Goal: Navigation & Orientation: Find specific page/section

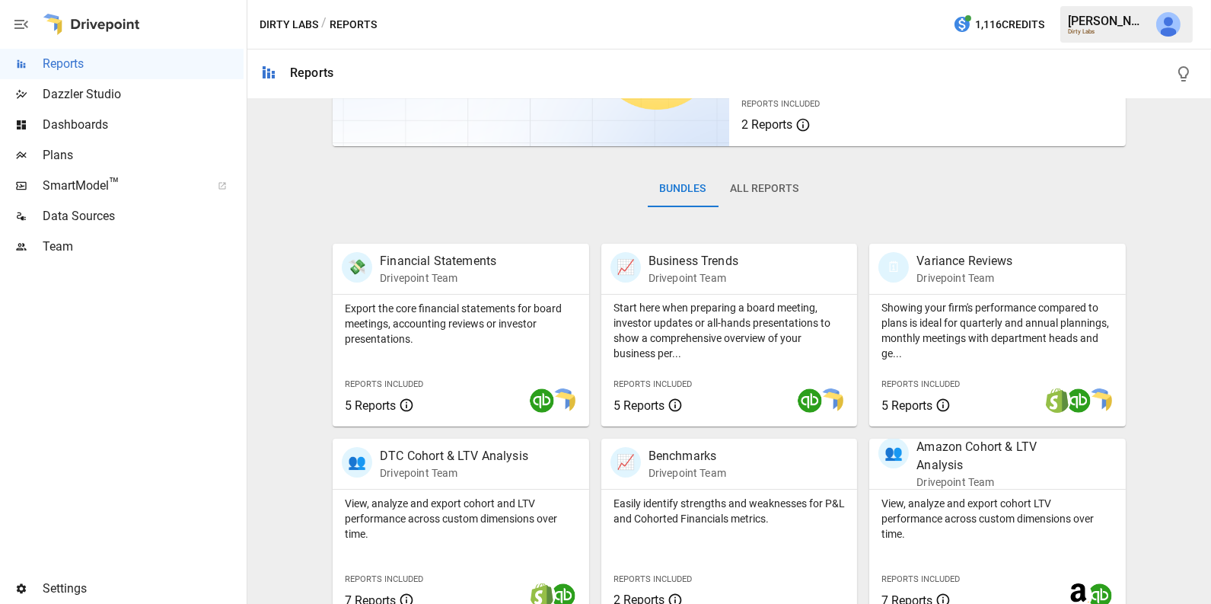
scroll to position [190, 0]
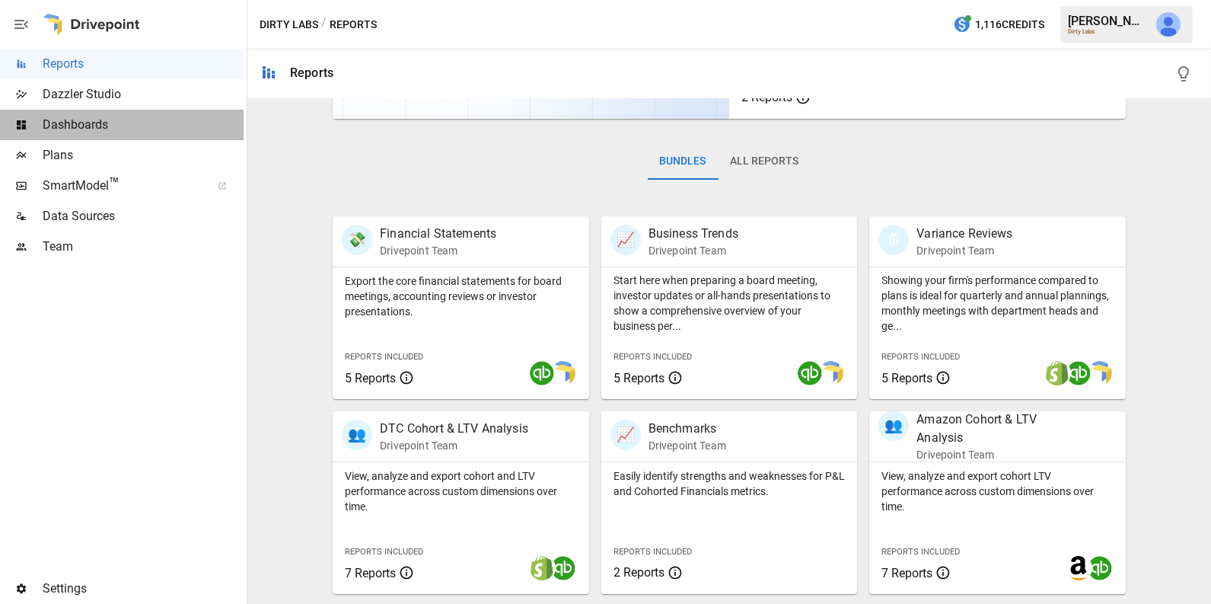
click at [137, 134] on div "Dashboards" at bounding box center [122, 125] width 244 height 30
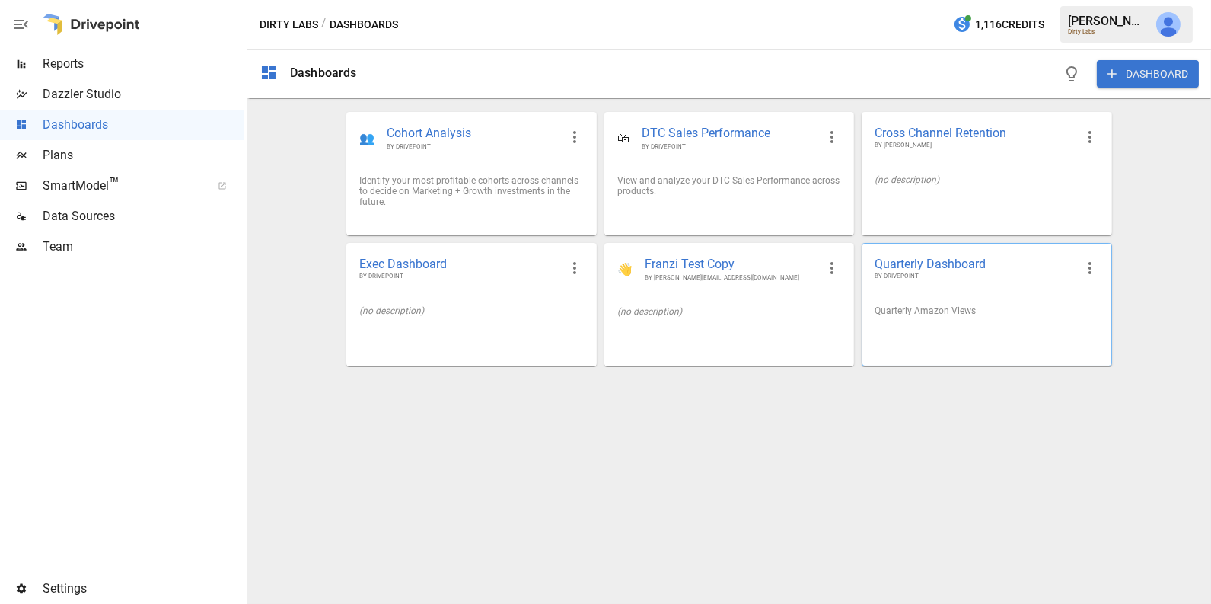
click at [922, 332] on div at bounding box center [987, 334] width 248 height 12
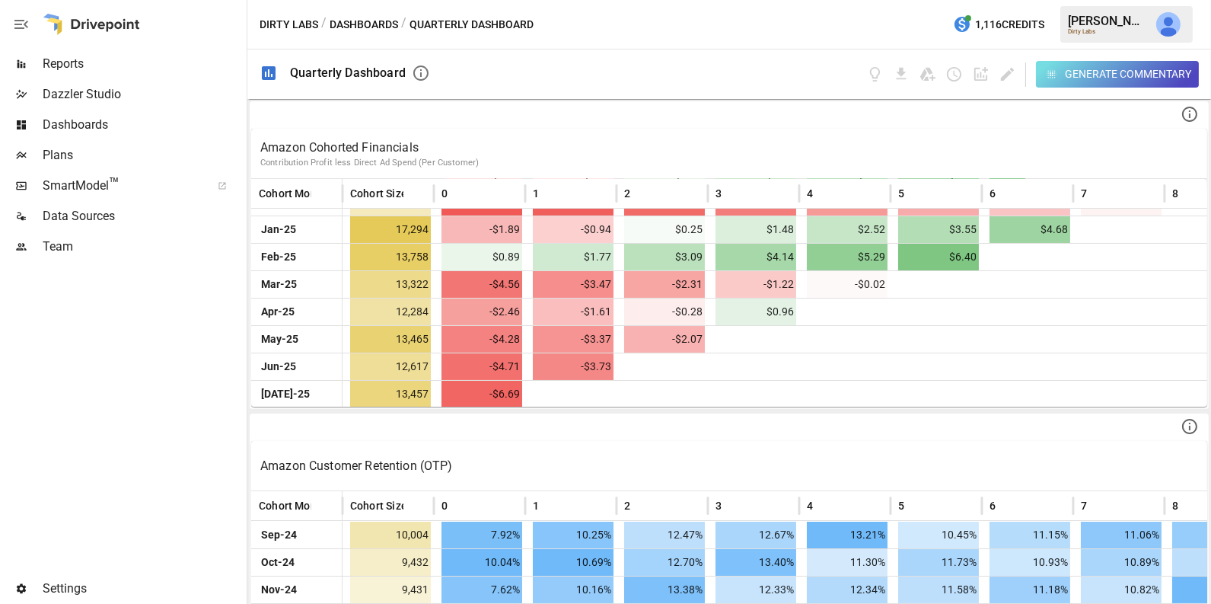
click at [88, 128] on span "Dashboards" at bounding box center [143, 125] width 201 height 18
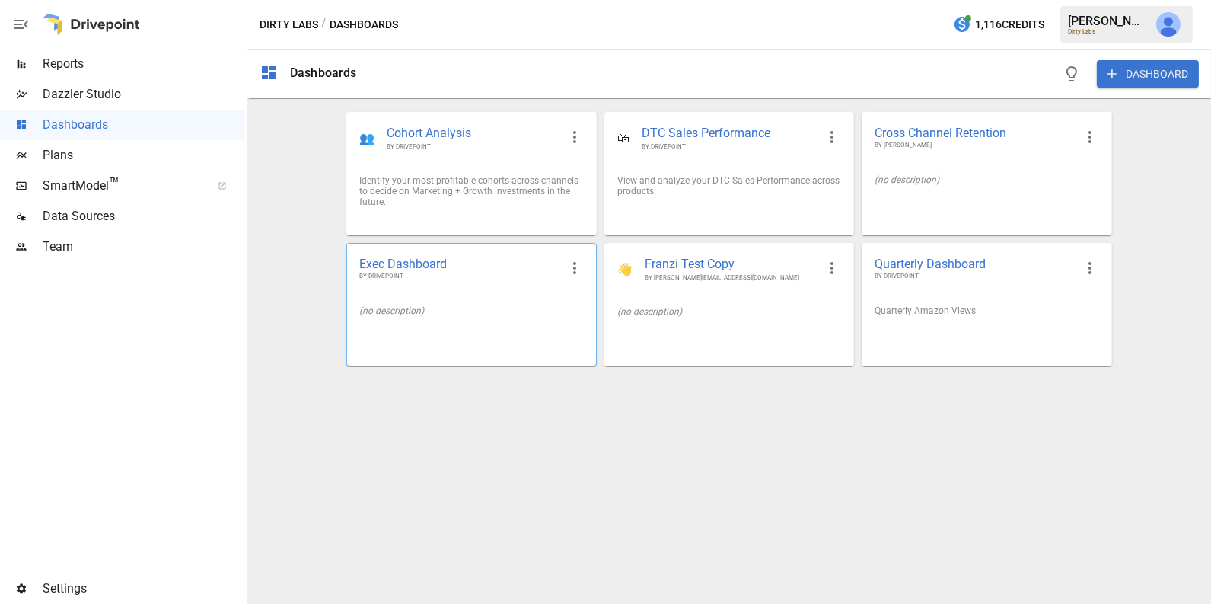
click at [507, 323] on div "(no description)" at bounding box center [471, 310] width 248 height 35
